Goal: Check status

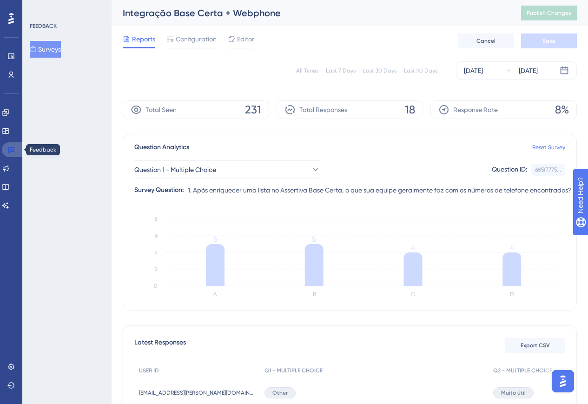
click at [12, 144] on link at bounding box center [13, 149] width 22 height 15
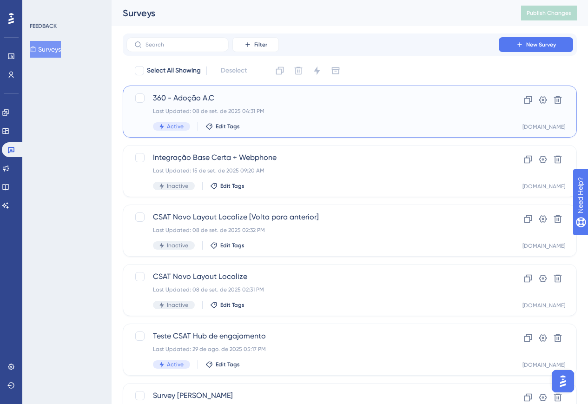
click at [241, 116] on div "360 - Adoção A.C Last Updated: 08 de set. de 2025 04:31 PM Active Edit Tags" at bounding box center [312, 111] width 319 height 38
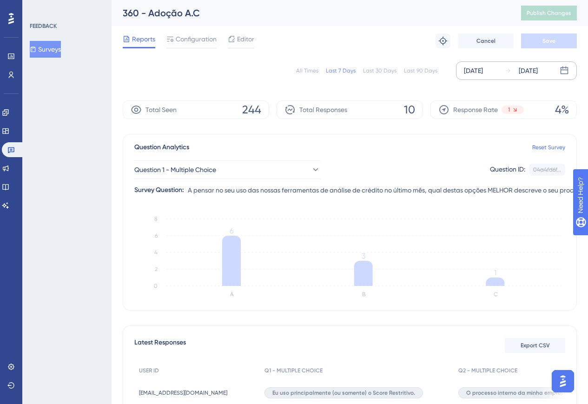
click at [470, 70] on div "[DATE]" at bounding box center [473, 70] width 19 height 11
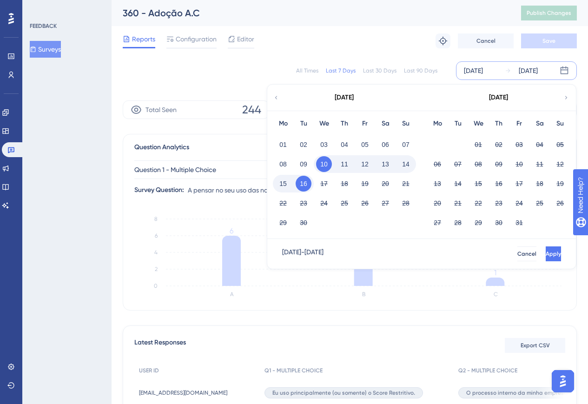
click at [270, 101] on div "[DATE]" at bounding box center [343, 98] width 153 height 26
click at [275, 95] on icon at bounding box center [276, 97] width 7 height 8
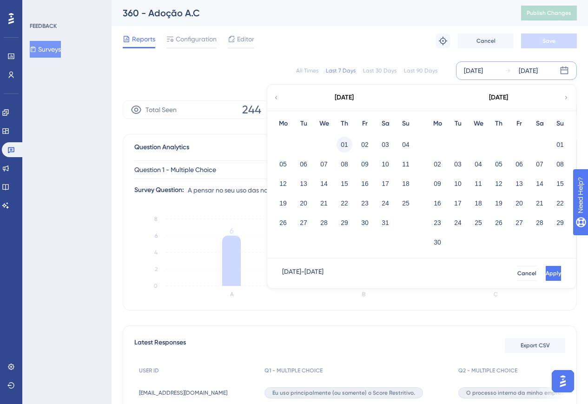
click at [345, 143] on button "01" at bounding box center [344, 145] width 16 height 16
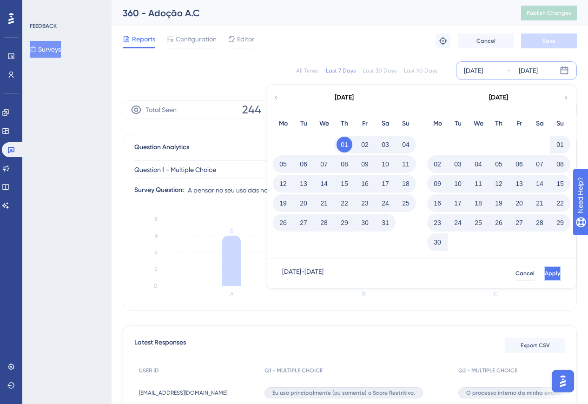
click at [554, 275] on button "Apply" at bounding box center [552, 273] width 17 height 15
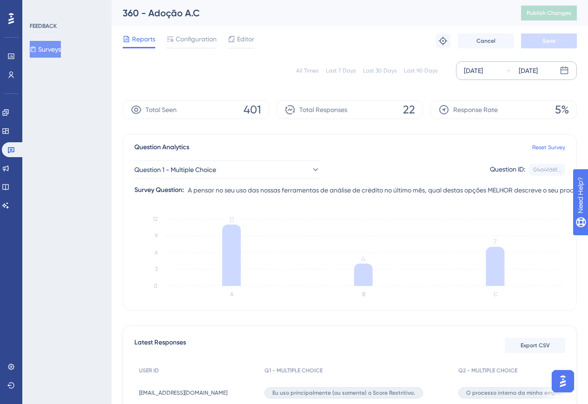
scroll to position [182, 0]
